Goal: Navigation & Orientation: Find specific page/section

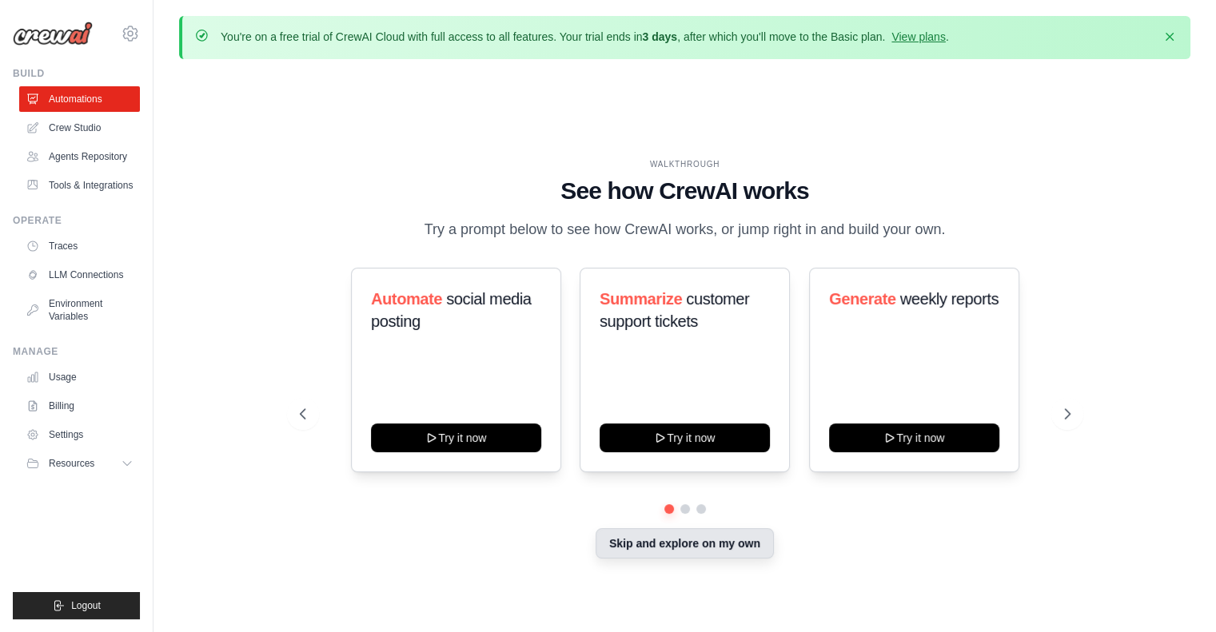
click at [676, 546] on button "Skip and explore on my own" at bounding box center [685, 544] width 178 height 30
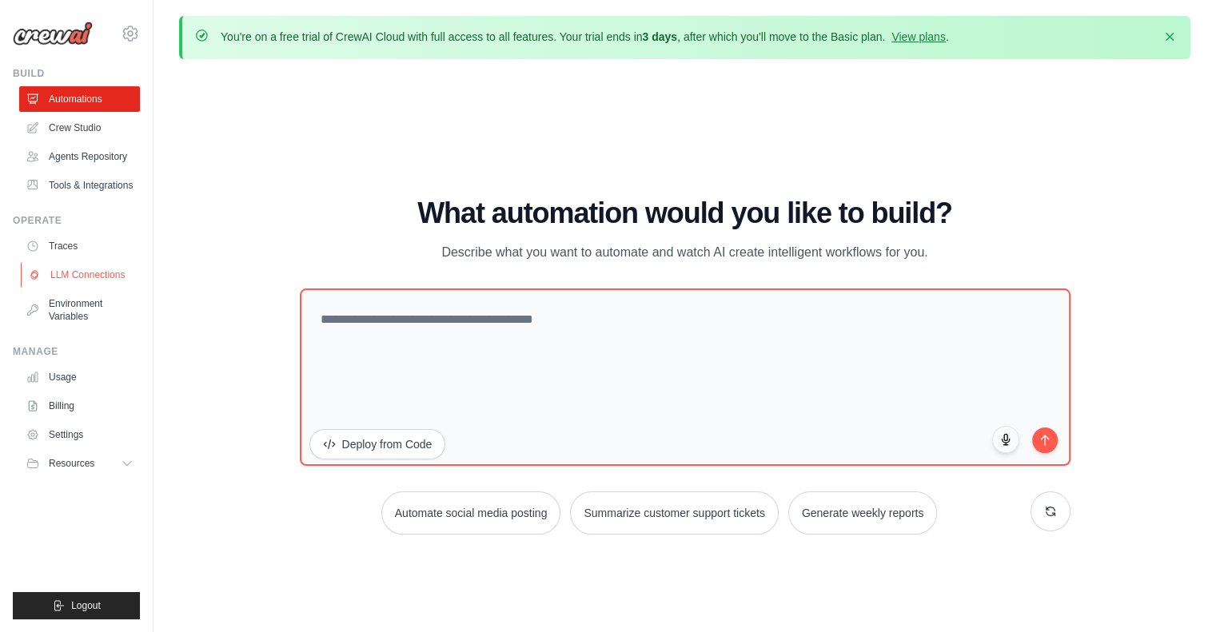
click at [91, 275] on link "LLM Connections" at bounding box center [81, 275] width 121 height 26
click at [1169, 38] on icon "button" at bounding box center [1170, 36] width 16 height 16
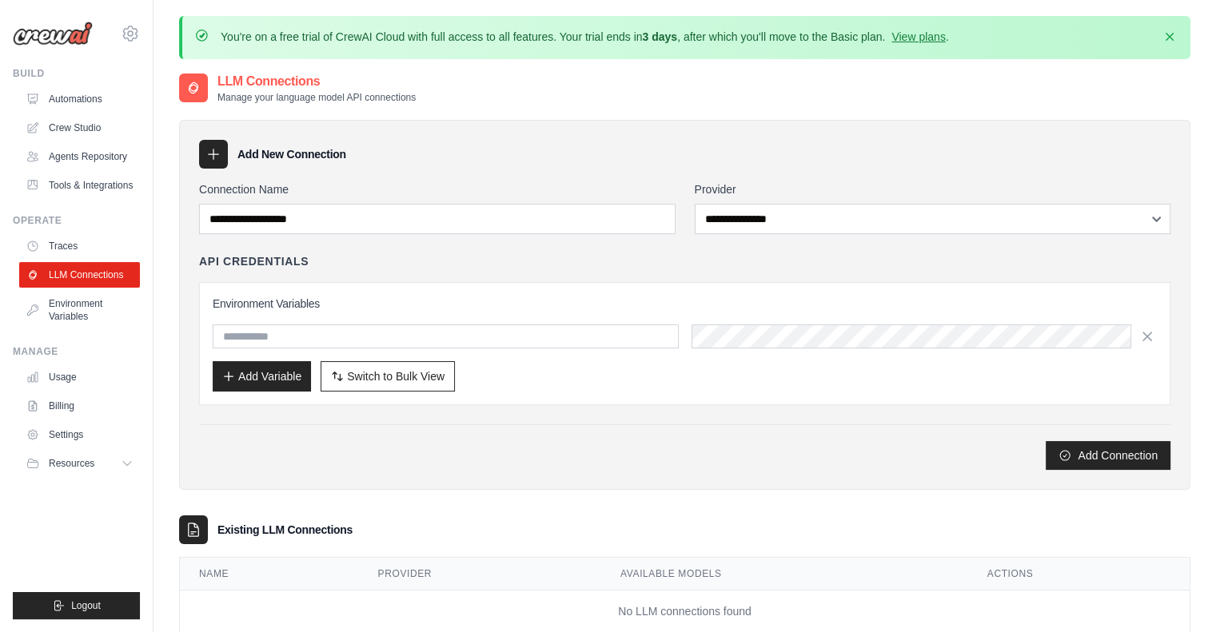
click at [64, 127] on link "Crew Studio" at bounding box center [79, 128] width 121 height 26
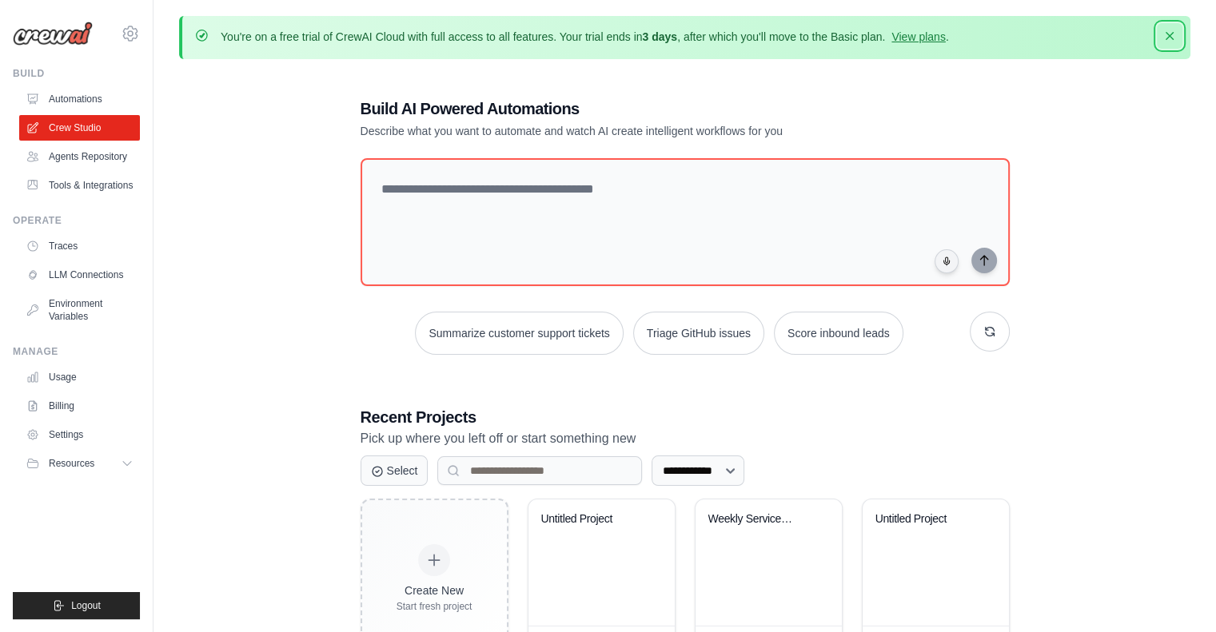
click at [1172, 38] on icon "button" at bounding box center [1170, 36] width 8 height 8
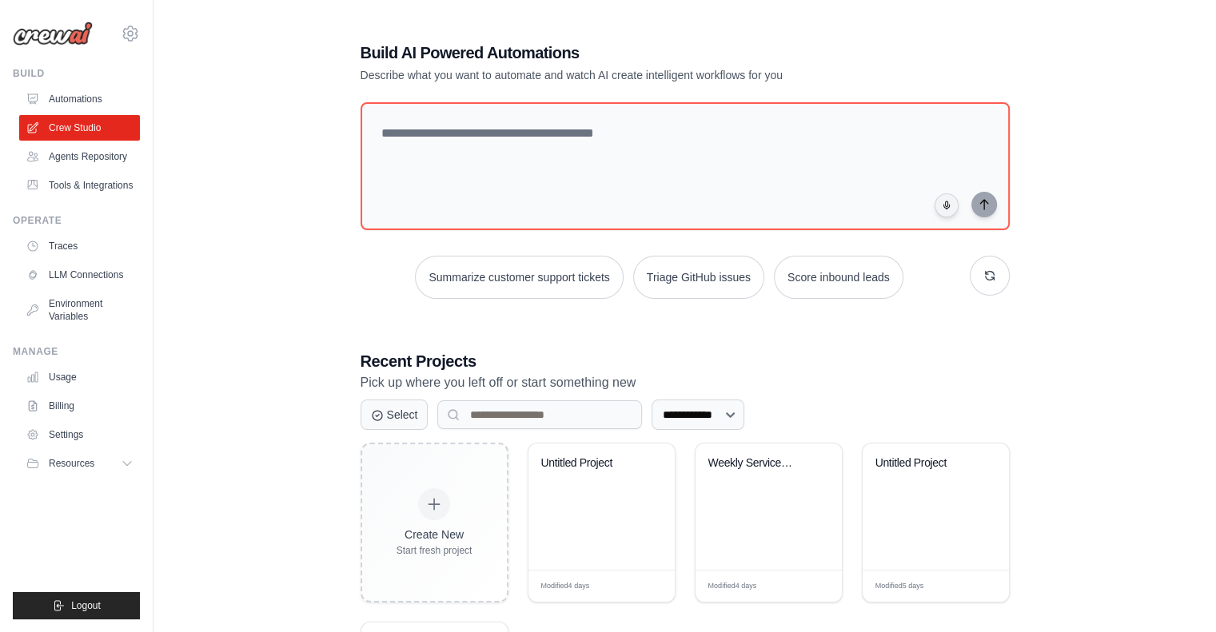
scroll to position [160, 0]
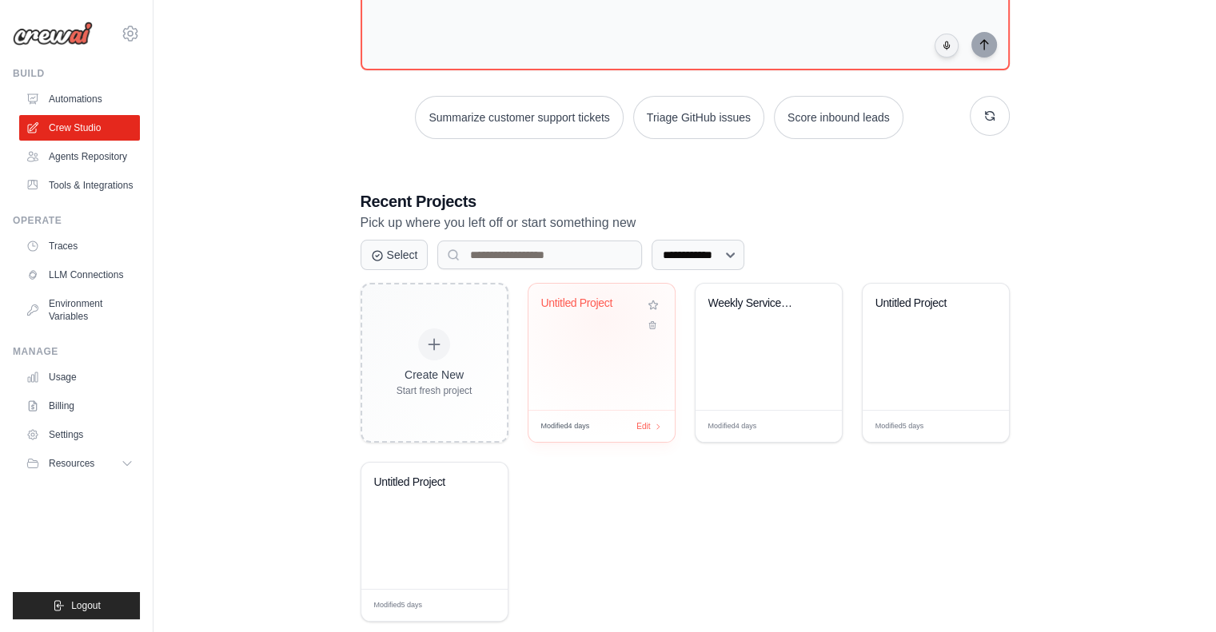
click at [602, 318] on div "Untitled Project" at bounding box center [601, 315] width 121 height 37
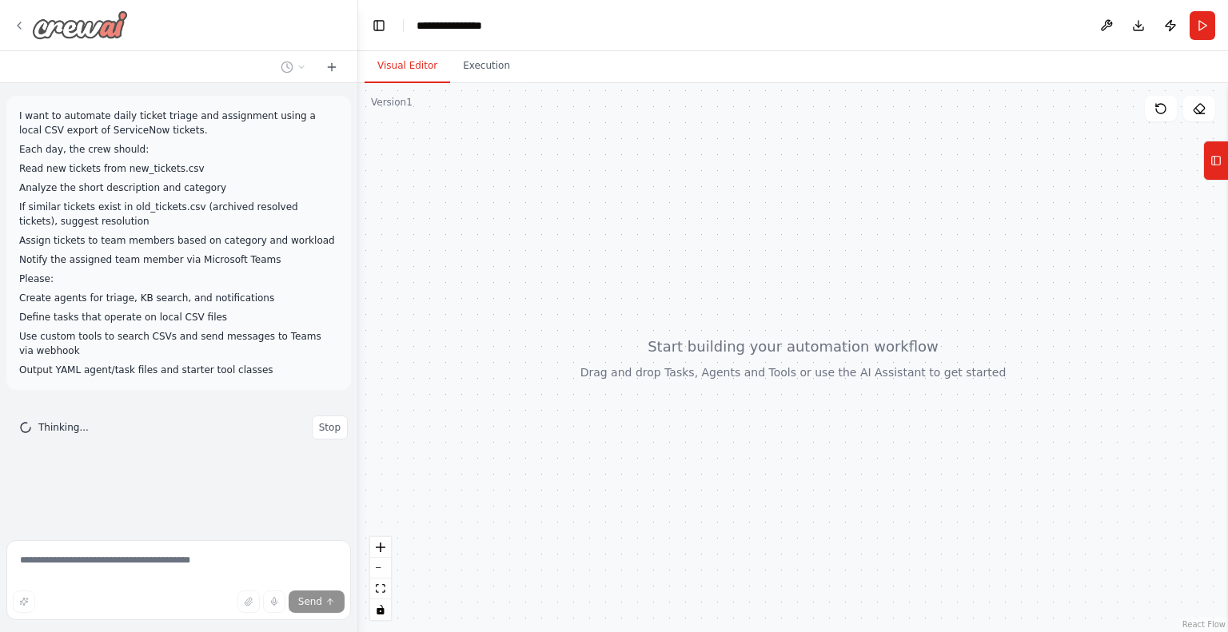
click at [22, 26] on icon at bounding box center [19, 25] width 13 height 13
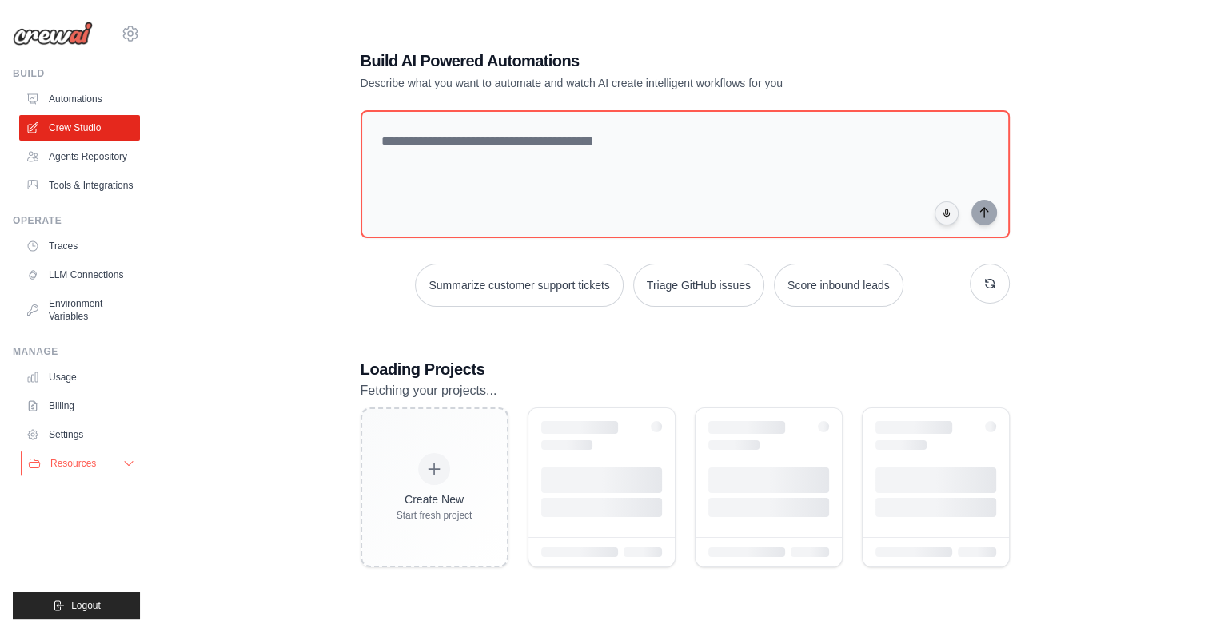
scroll to position [48, 0]
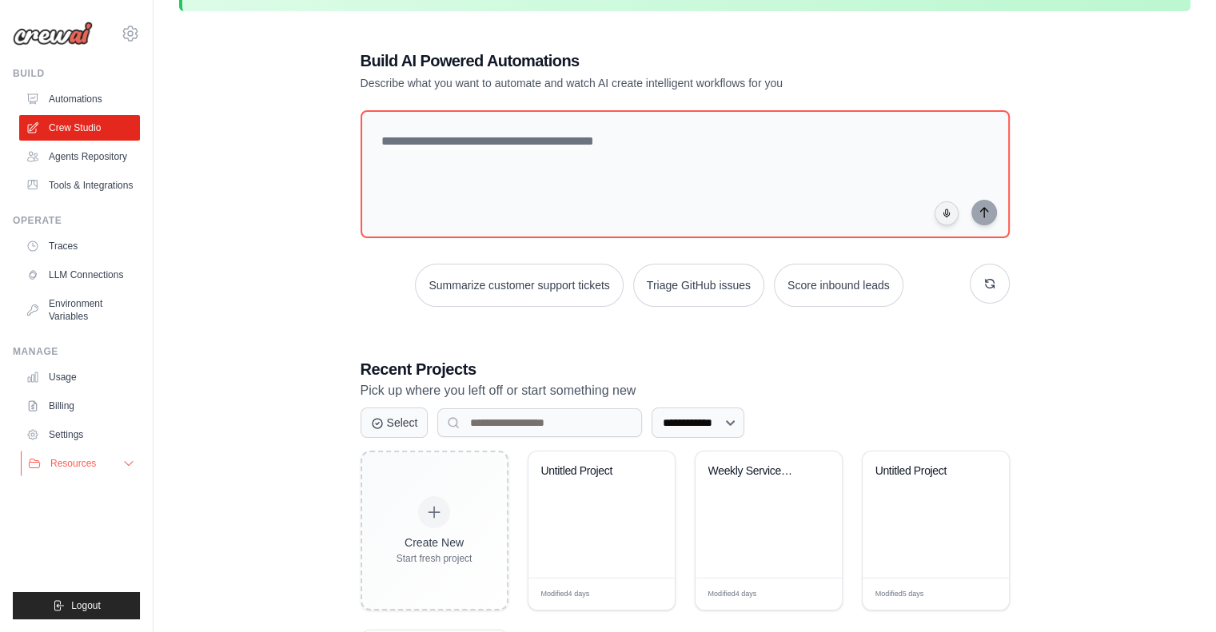
click at [92, 464] on span "Resources" at bounding box center [73, 463] width 46 height 13
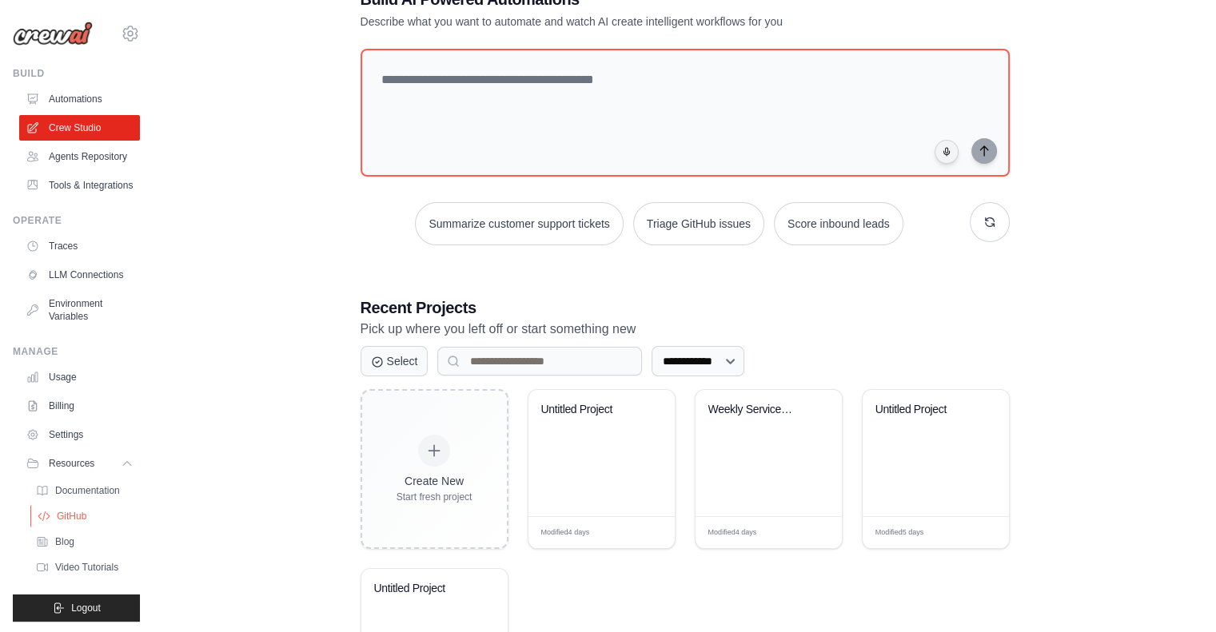
scroll to position [128, 0]
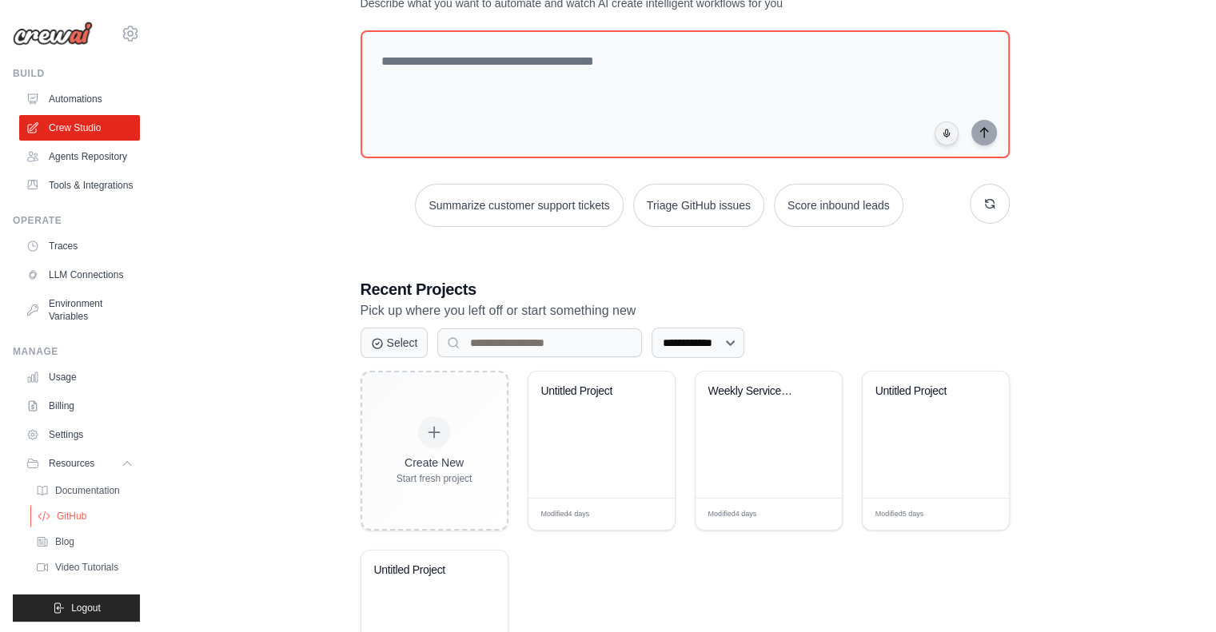
click at [92, 528] on link "GitHub" at bounding box center [85, 516] width 111 height 22
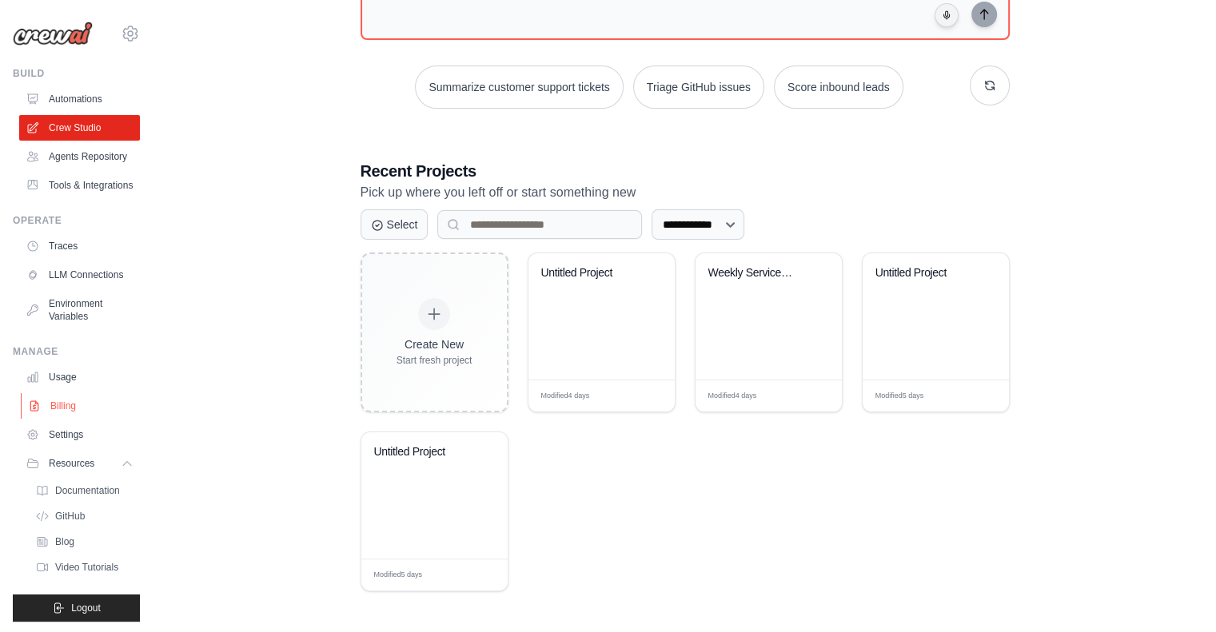
scroll to position [40, 0]
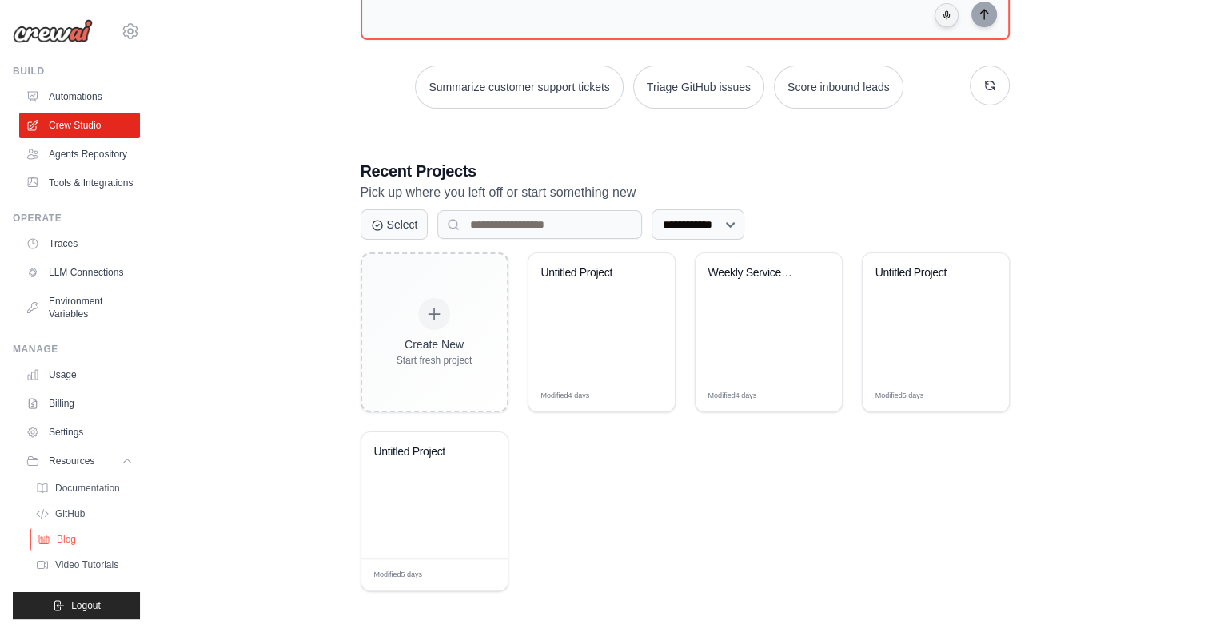
click at [63, 536] on span "Blog" at bounding box center [66, 539] width 19 height 13
